Goal: Information Seeking & Learning: Learn about a topic

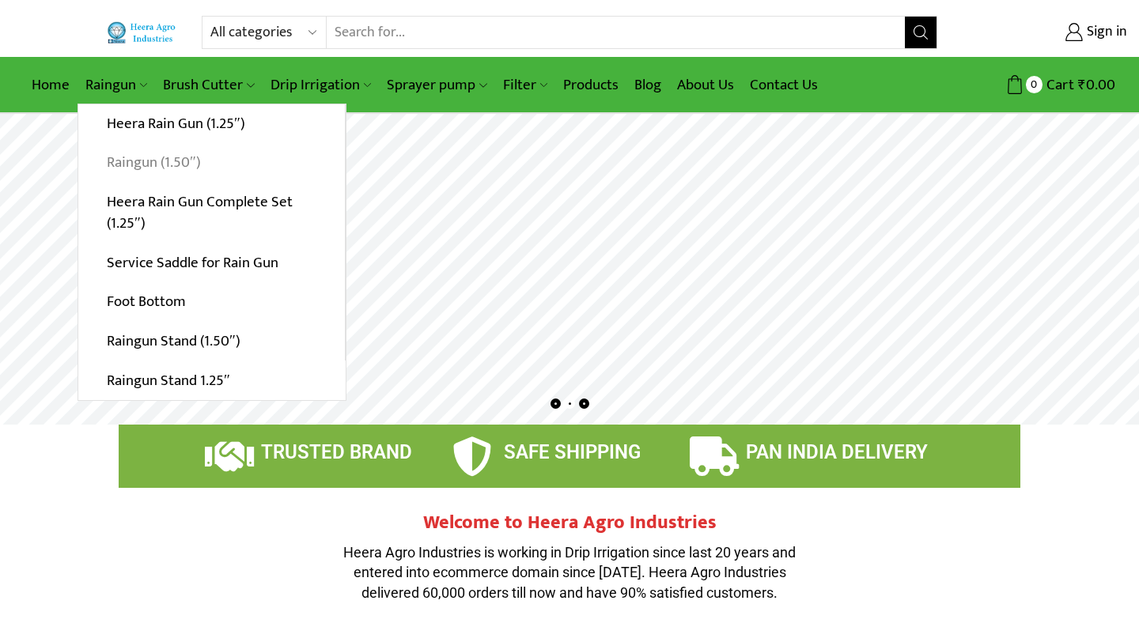
click at [159, 164] on link "Raingun (1.50″)" at bounding box center [211, 163] width 266 height 40
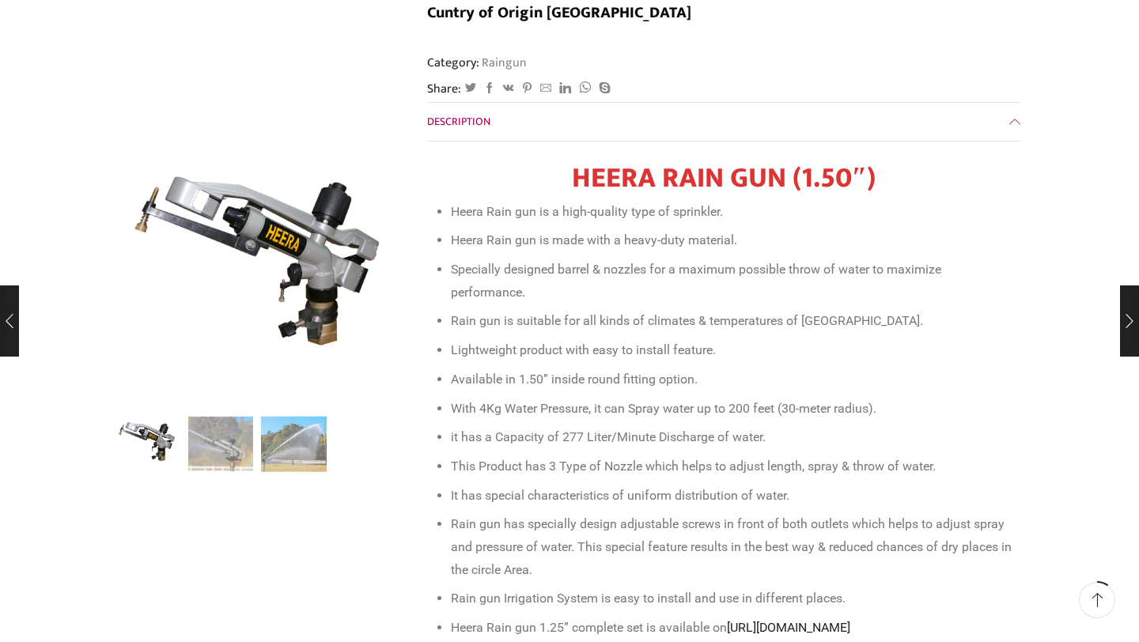
scroll to position [340, 0]
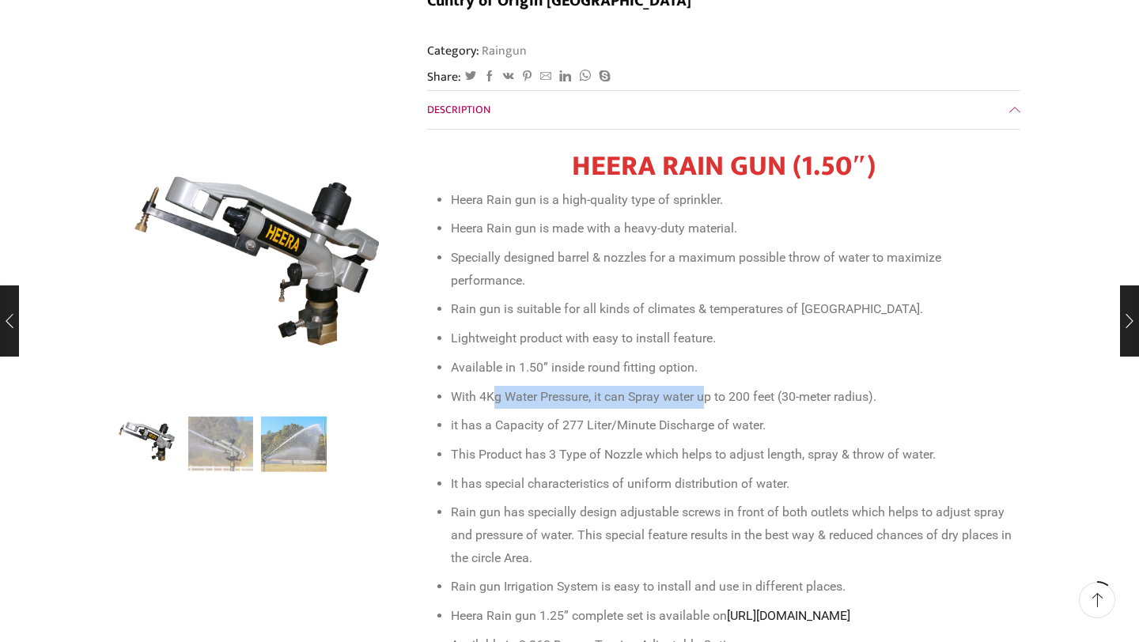
drag, startPoint x: 491, startPoint y: 350, endPoint x: 707, endPoint y: 362, distance: 216.2
click at [709, 386] on li "With 4Kg Water Pressure, it can Spray water up to 200 feet (30-meter radius)." at bounding box center [731, 397] width 561 height 23
click at [808, 386] on li "With 4Kg Water Pressure, it can Spray water up to 200 feet (30-meter radius)." at bounding box center [731, 397] width 561 height 23
drag, startPoint x: 631, startPoint y: 361, endPoint x: 874, endPoint y: 358, distance: 243.5
click at [874, 386] on li "With 4Kg Water Pressure, it can Spray water up to 200 feet (30-meter radius)." at bounding box center [731, 397] width 561 height 23
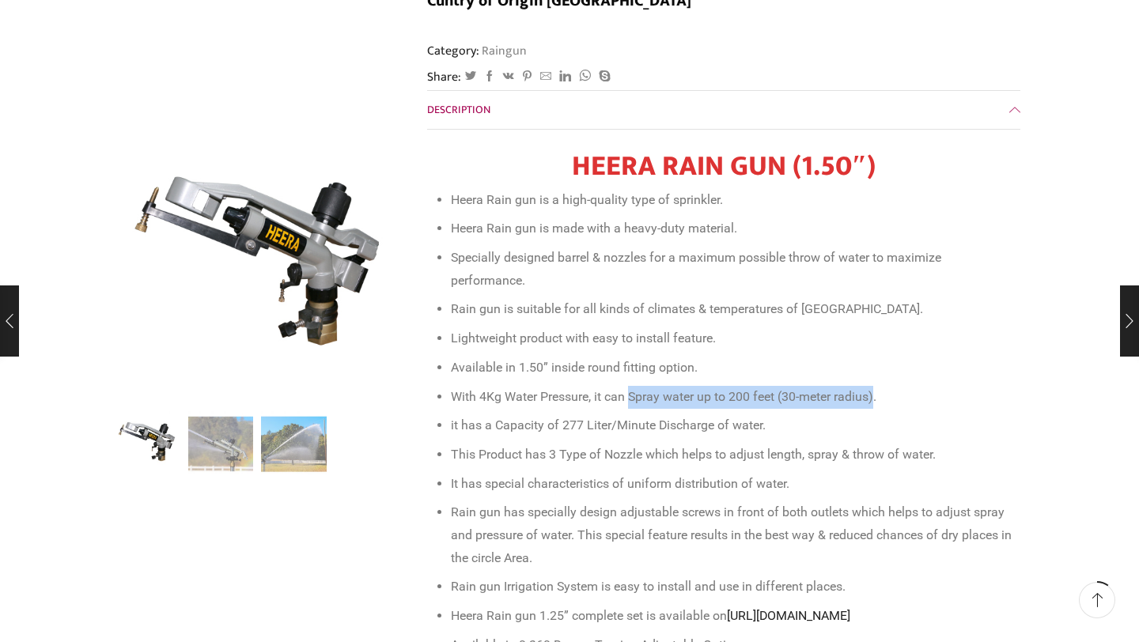
click at [938, 414] on li "it has a Capacity of 277 Liter/Minute Discharge of water." at bounding box center [731, 425] width 561 height 23
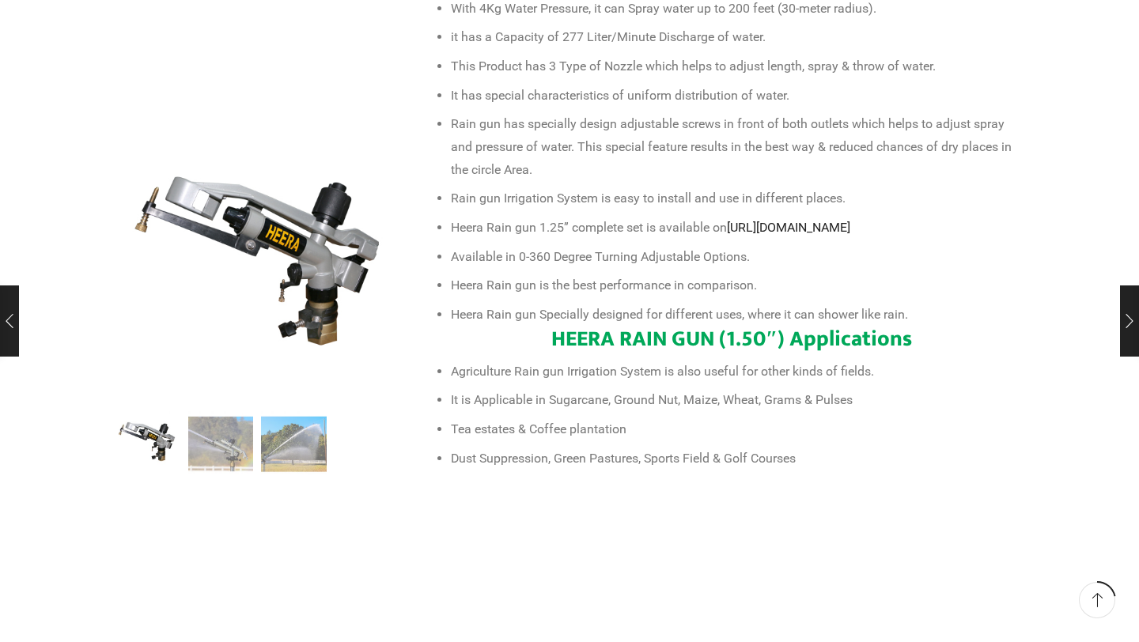
scroll to position [730, 0]
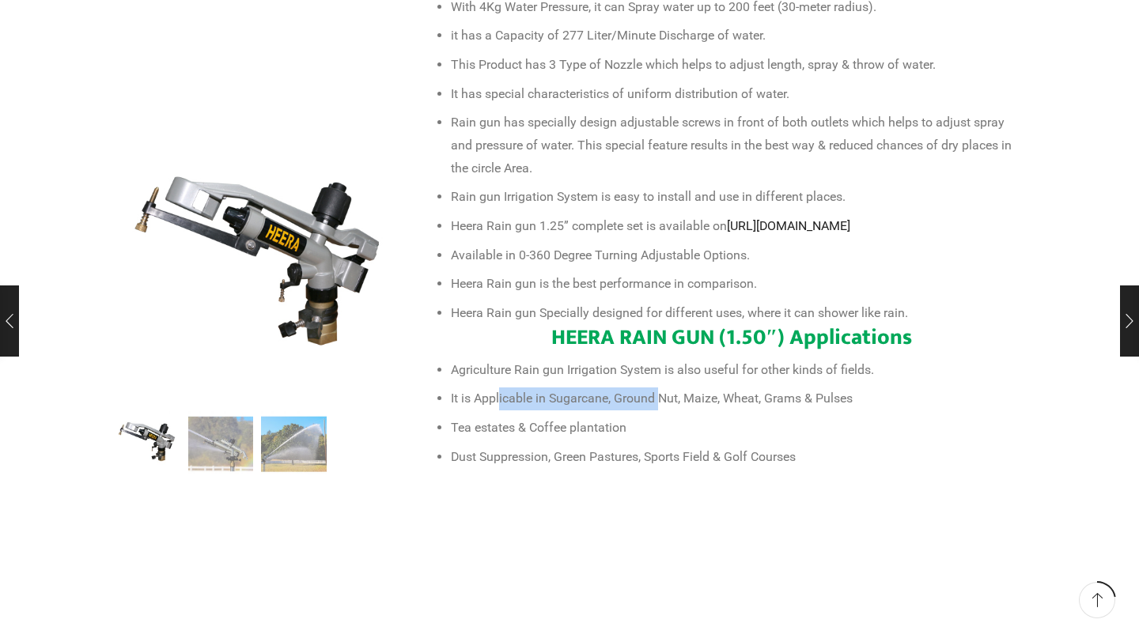
drag, startPoint x: 500, startPoint y: 378, endPoint x: 657, endPoint y: 378, distance: 157.3
click at [657, 387] on li "It is Applicable in Sugarcane, Ground Nut, Maize, Wheat, Grams & Pulses" at bounding box center [731, 398] width 561 height 23
click at [751, 387] on li "It is Applicable in Sugarcane, Ground Nut, Maize, Wheat, Grams & Pulses" at bounding box center [731, 398] width 561 height 23
drag, startPoint x: 436, startPoint y: 409, endPoint x: 602, endPoint y: 409, distance: 166.0
click at [602, 409] on ul "Heera Rain gun is a high-quality type of sprinkler. Heera Rain gun is made with…" at bounding box center [723, 134] width 577 height 670
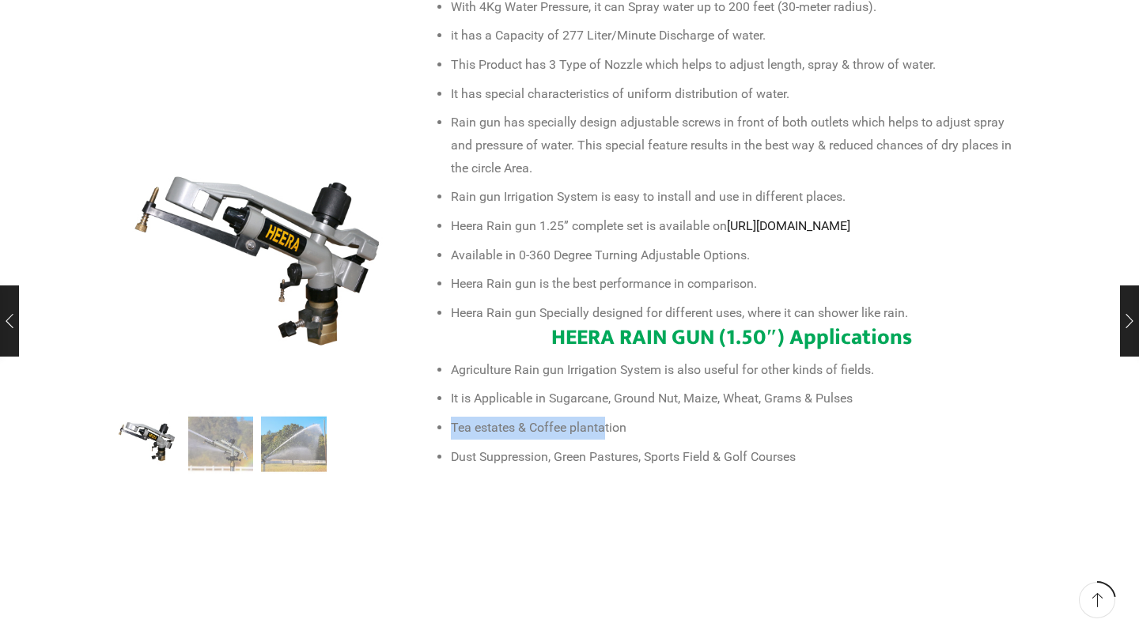
click at [669, 417] on li "Tea estates & Coffee plantation" at bounding box center [731, 428] width 561 height 23
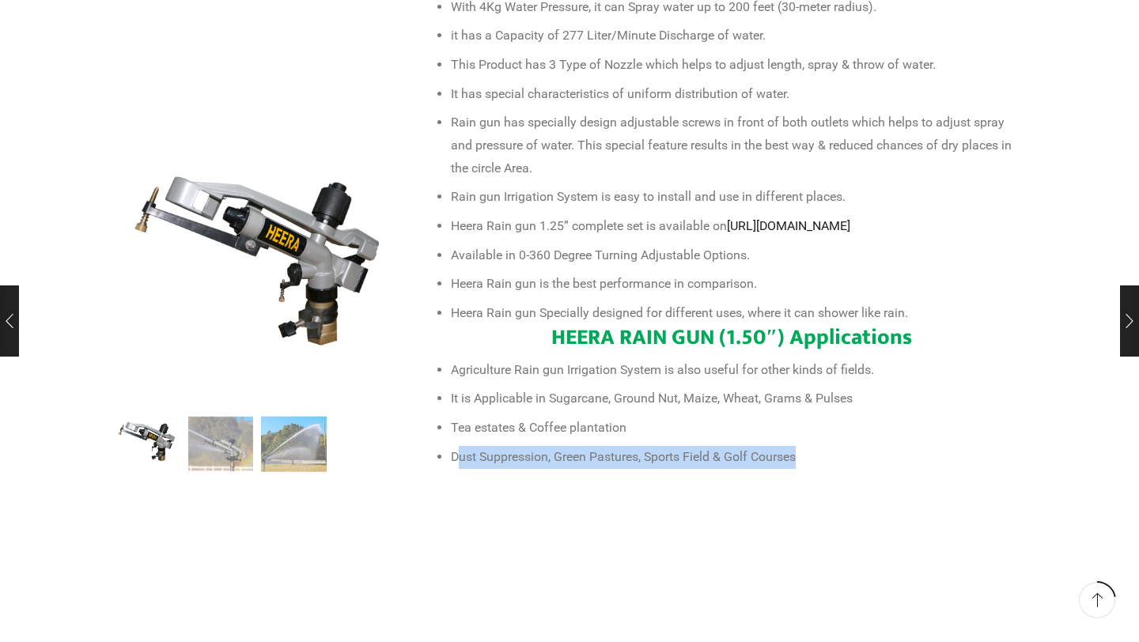
drag, startPoint x: 459, startPoint y: 447, endPoint x: 751, endPoint y: 456, distance: 292.7
click at [751, 456] on div "HEERA RAIN GUN (1.50″) Heera Rain gun is a high-quality type of sprinkler. Heer…" at bounding box center [723, 123] width 577 height 727
click at [855, 447] on li "Dust Suppression, Green Pastures, Sports Field & Golf Courses" at bounding box center [731, 457] width 561 height 23
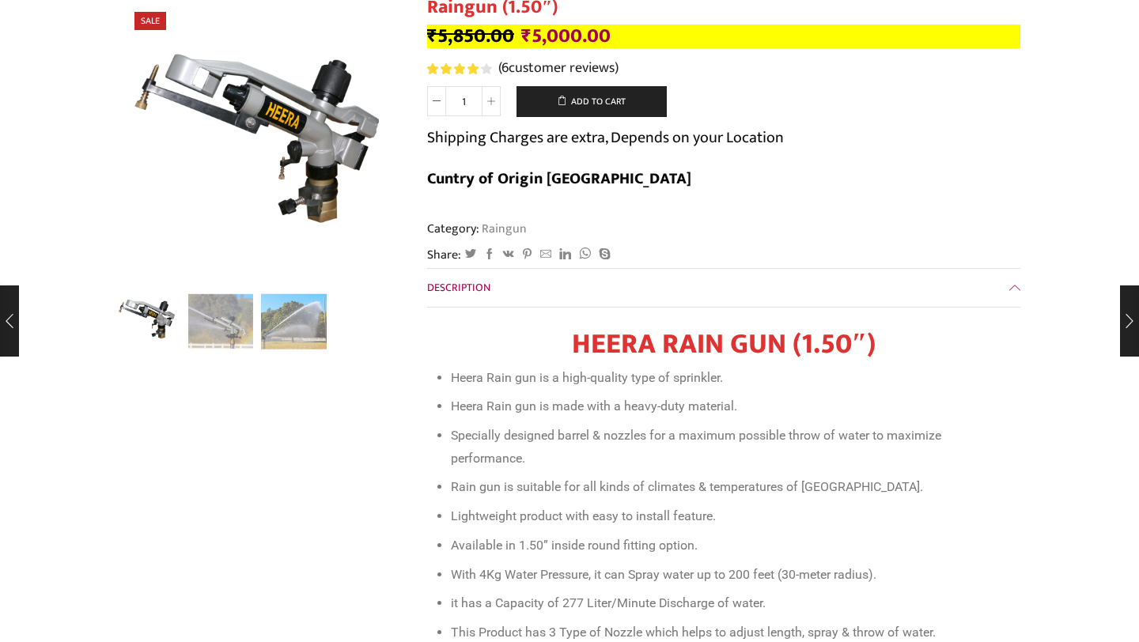
scroll to position [0, 0]
